Goal: Information Seeking & Learning: Learn about a topic

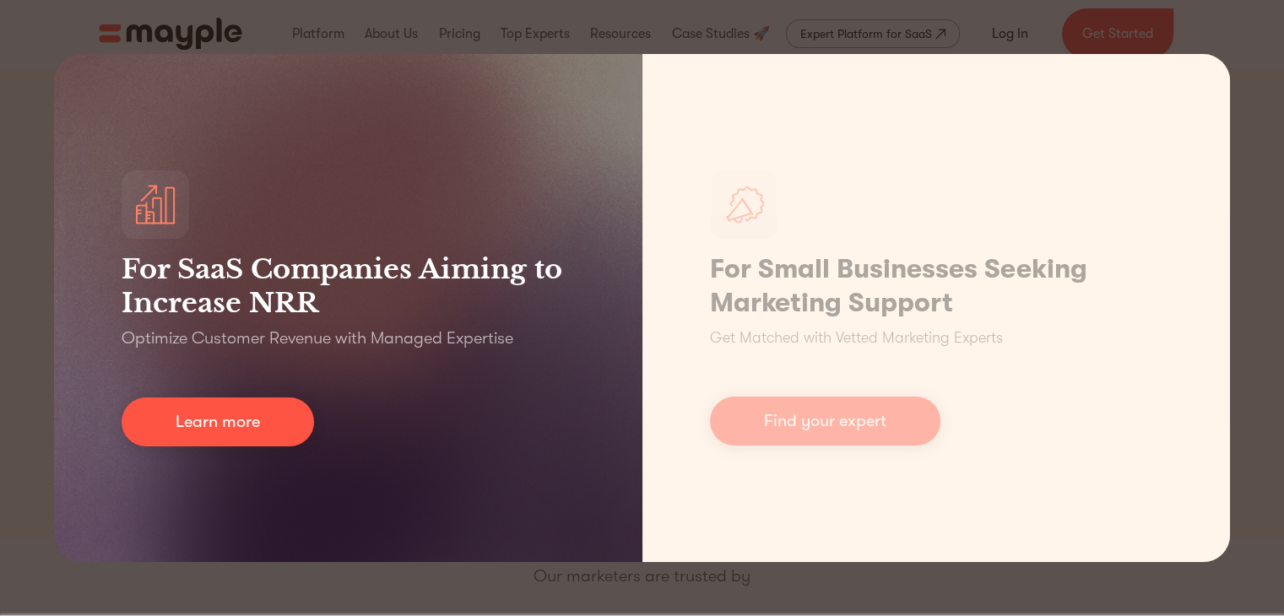
click at [267, 393] on div "For SaaS Companies Aiming to Increase NRR Optimize Customer Revenue with Manage…" at bounding box center [348, 308] width 588 height 508
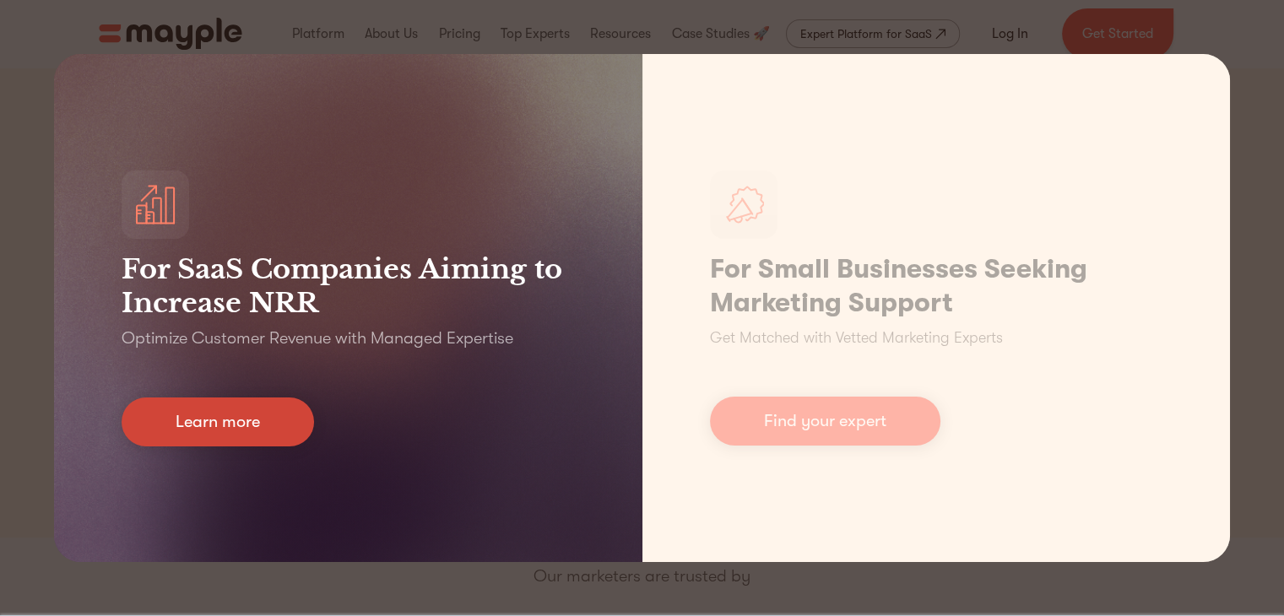
click at [294, 435] on link "Learn more" at bounding box center [218, 422] width 193 height 49
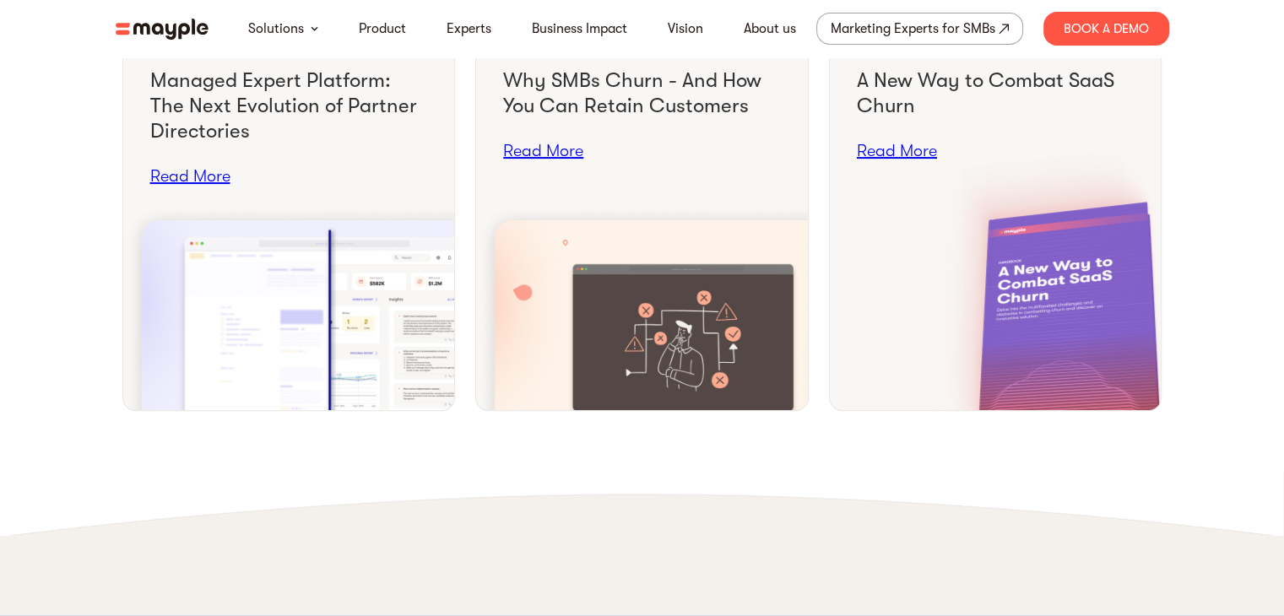
scroll to position [6637, 0]
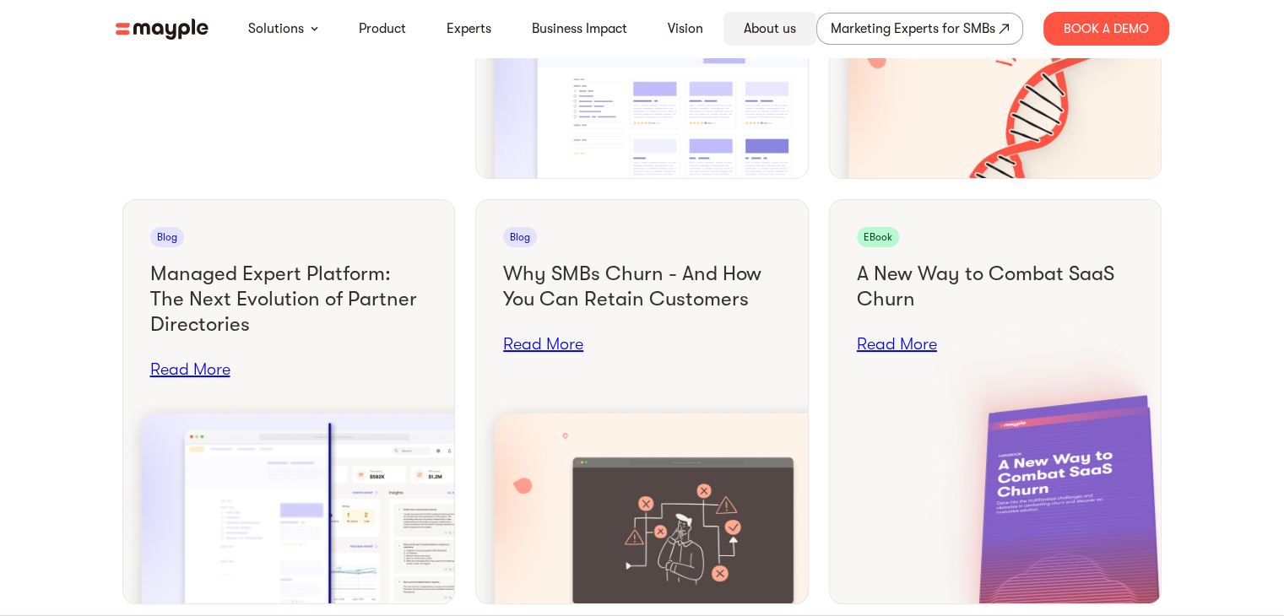
click at [756, 32] on link "About us" at bounding box center [770, 29] width 52 height 20
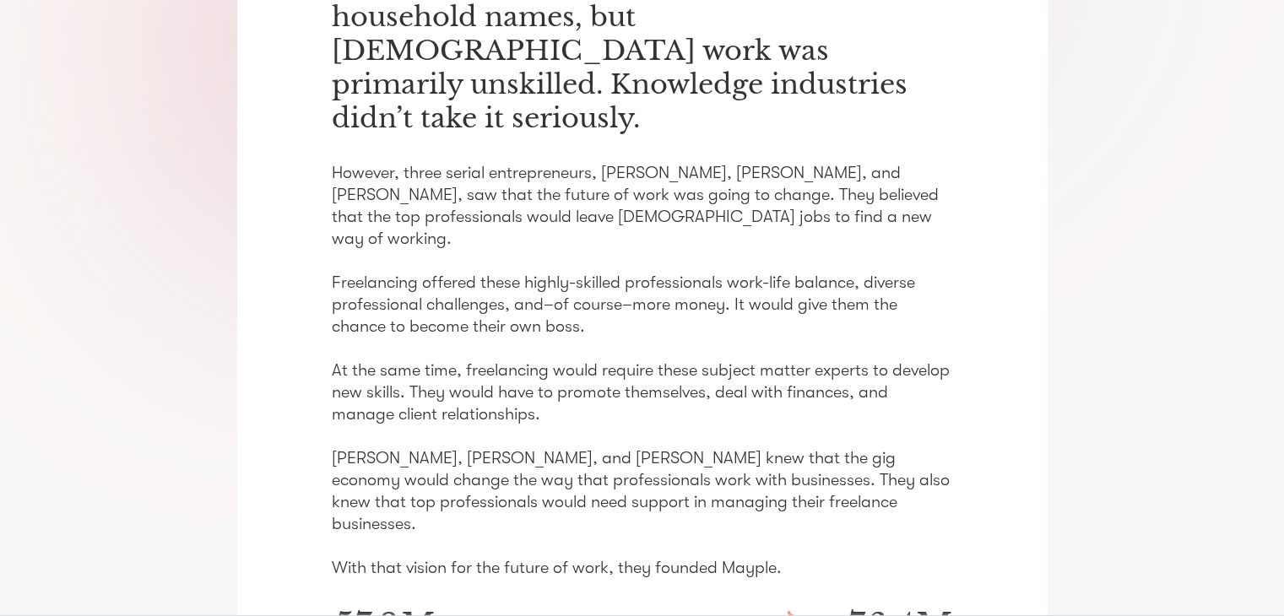
scroll to position [364, 0]
